Goal: Navigation & Orientation: Find specific page/section

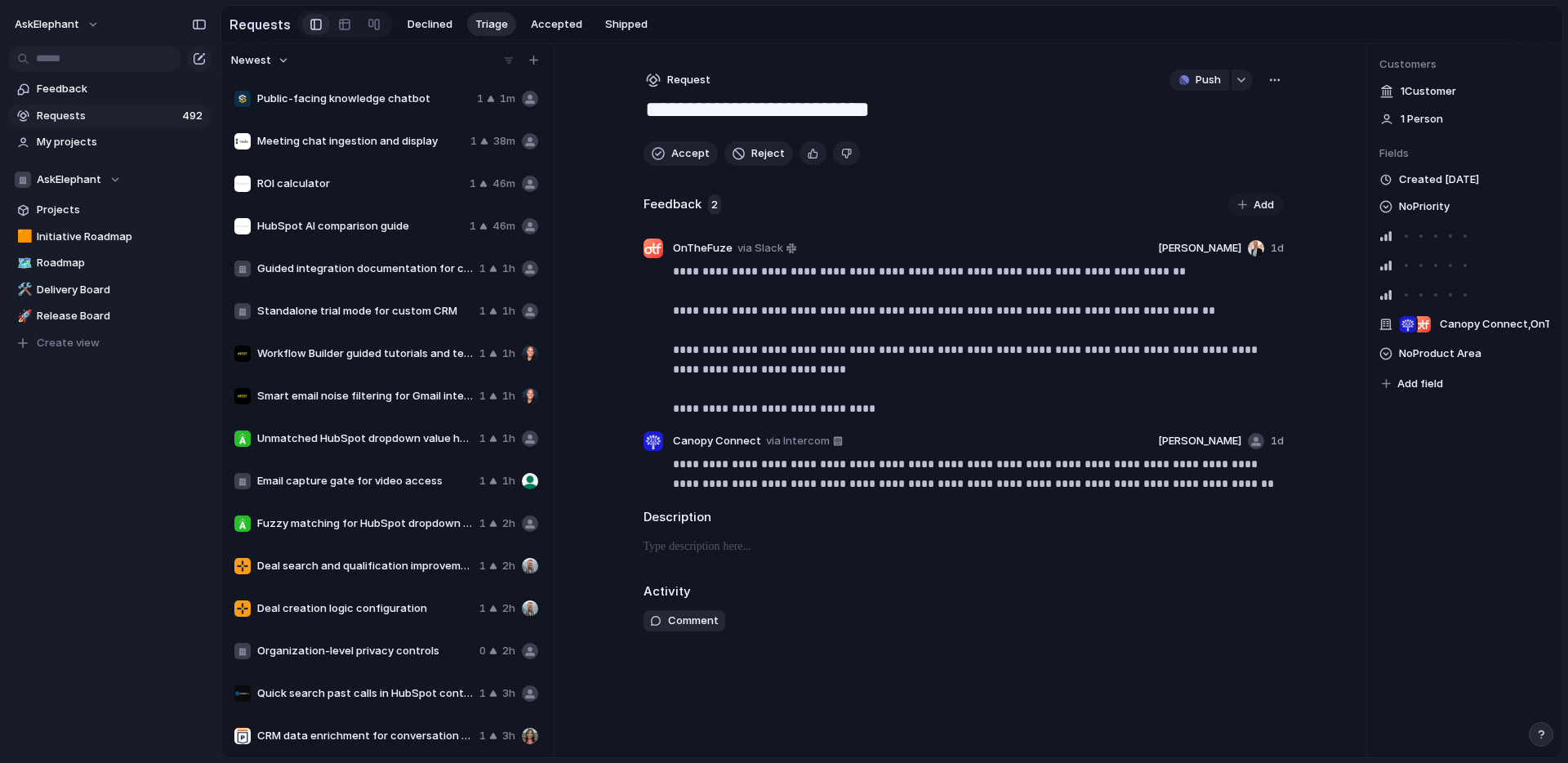
click at [97, 498] on div "AskElephant Feedback Requests 492 My projects AskElephant Projects 🟧 Initiative…" at bounding box center [110, 382] width 220 height 763
click at [66, 84] on span "Feedback" at bounding box center [121, 89] width 170 height 16
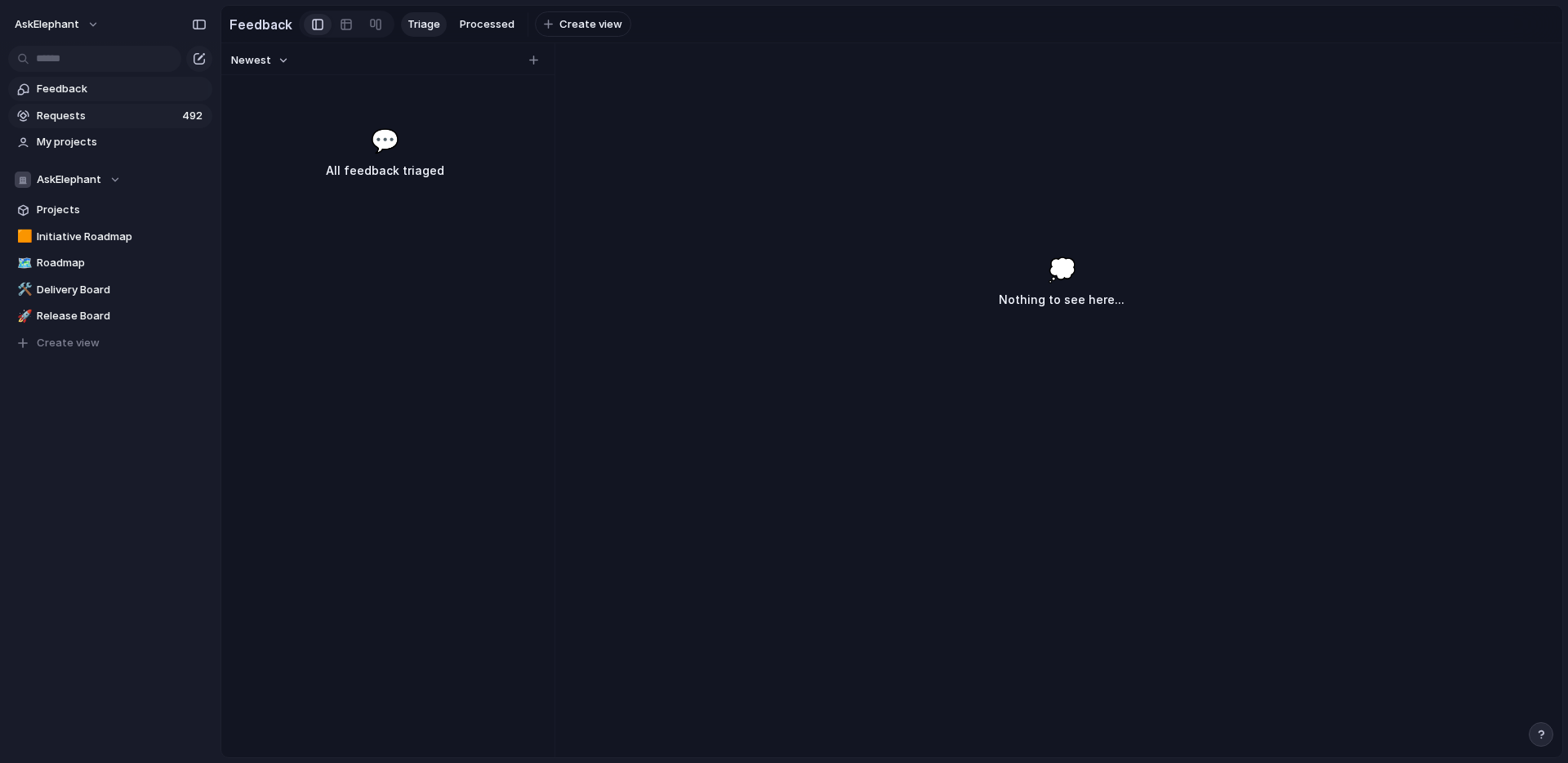
click at [65, 117] on span "Requests" at bounding box center [107, 116] width 140 height 16
